Goal: Task Accomplishment & Management: Manage account settings

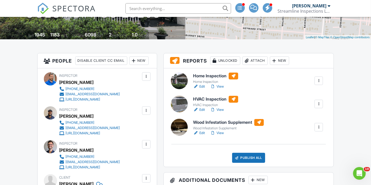
scroll to position [102, 0]
click at [219, 86] on link "View" at bounding box center [217, 86] width 14 height 5
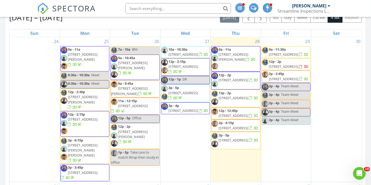
scroll to position [241, 0]
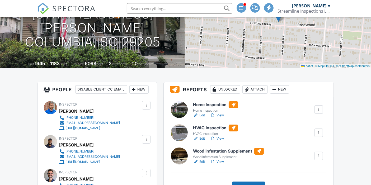
scroll to position [91, 0]
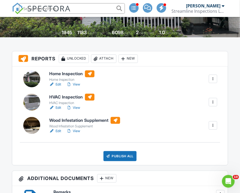
scroll to position [109, 0]
click at [72, 133] on link "View" at bounding box center [73, 130] width 14 height 5
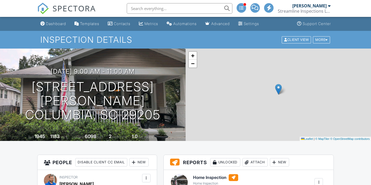
scroll to position [125, 0]
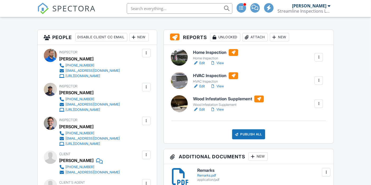
click at [249, 36] on div at bounding box center [246, 37] width 5 height 5
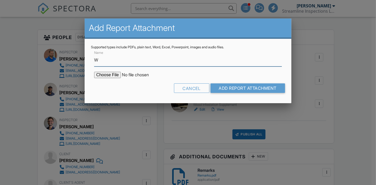
scroll to position [0, 0]
type input "Wood Infestation (CL100) Report"
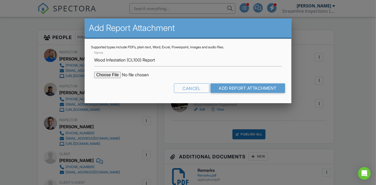
click at [109, 77] on input "file" at bounding box center [139, 75] width 90 height 6
type input "C:\fakepath\Duncan 3121 CL-100.pdf"
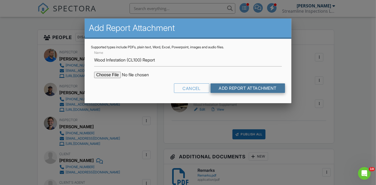
click at [260, 90] on input "Add Report Attachment" at bounding box center [247, 88] width 75 height 10
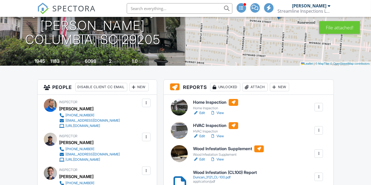
scroll to position [110, 0]
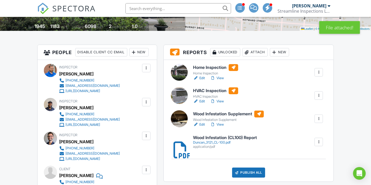
click at [217, 78] on link "View" at bounding box center [217, 78] width 14 height 5
